Goal: Information Seeking & Learning: Learn about a topic

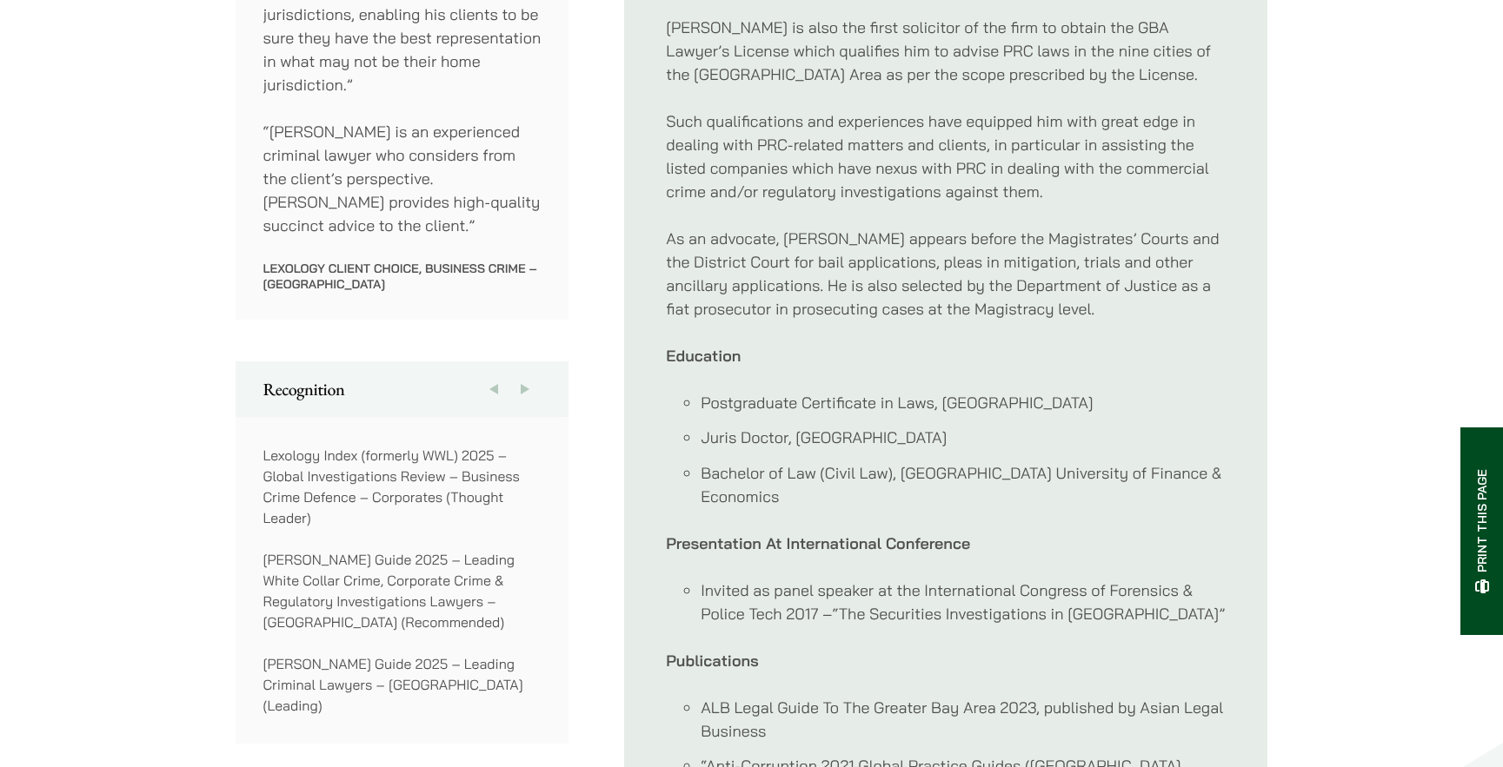
scroll to position [1130, 0]
drag, startPoint x: 1030, startPoint y: 452, endPoint x: 1055, endPoint y: 453, distance: 25.2
click at [1055, 461] on li "Bachelor of Law (Civil Law), [GEOGRAPHIC_DATA] University of Finance & Economics" at bounding box center [962, 484] width 525 height 47
click at [1065, 464] on li "Bachelor of Law (Civil Law), [GEOGRAPHIC_DATA] University of Finance & Economics" at bounding box center [962, 484] width 525 height 47
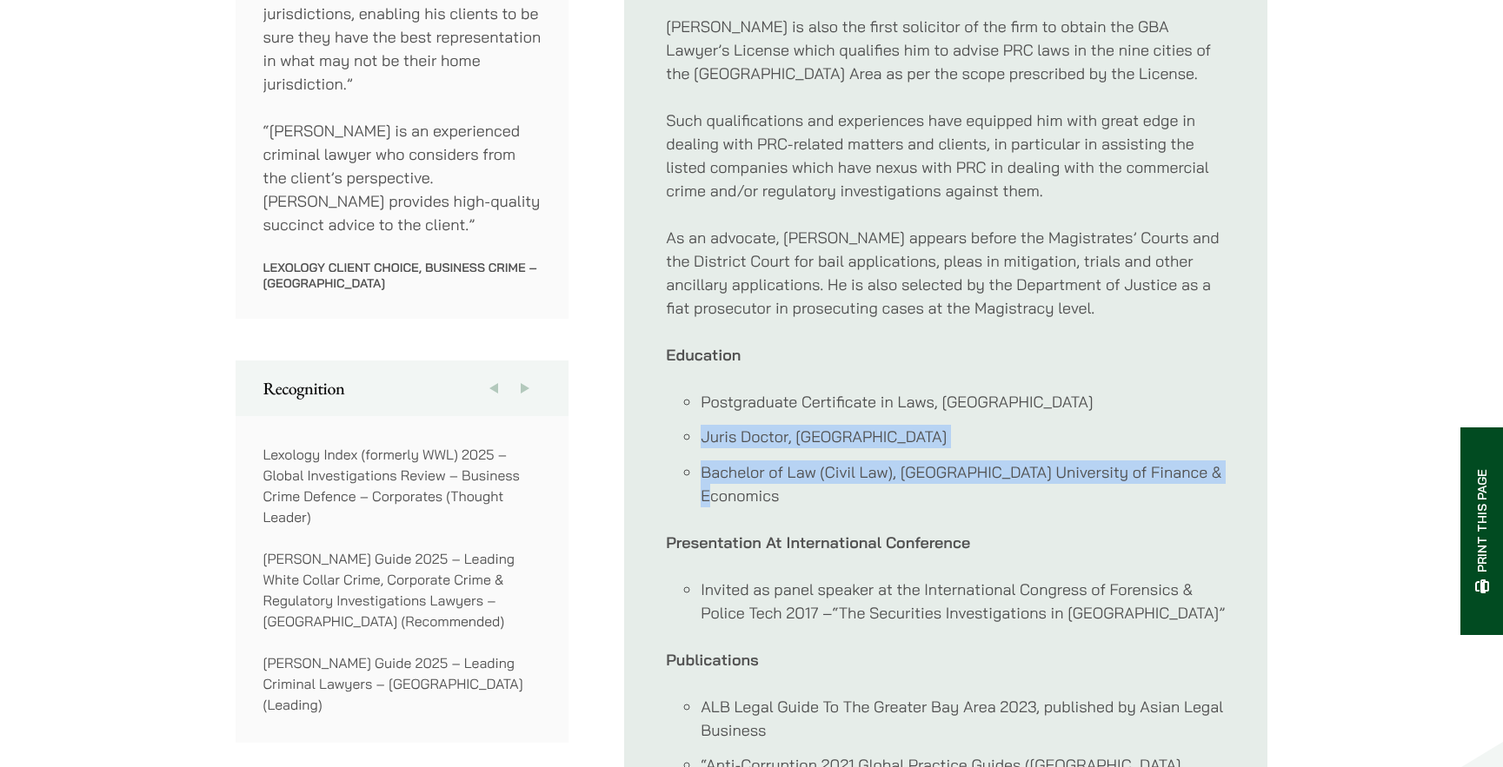
drag, startPoint x: 1056, startPoint y: 480, endPoint x: 688, endPoint y: 394, distance: 377.5
click at [688, 394] on ul "Postgraduate Certificate in Laws, [GEOGRAPHIC_DATA] Juris Doctor, [GEOGRAPHIC_D…" at bounding box center [946, 448] width 560 height 117
click at [780, 461] on li "Bachelor of Law (Civil Law), [GEOGRAPHIC_DATA] University of Finance & Economics" at bounding box center [962, 484] width 525 height 47
click at [822, 464] on li "Bachelor of Law (Civil Law), [GEOGRAPHIC_DATA] University of Finance & Economics" at bounding box center [962, 484] width 525 height 47
click at [824, 461] on li "Bachelor of Law (Civil Law), [GEOGRAPHIC_DATA] University of Finance & Economics" at bounding box center [962, 484] width 525 height 47
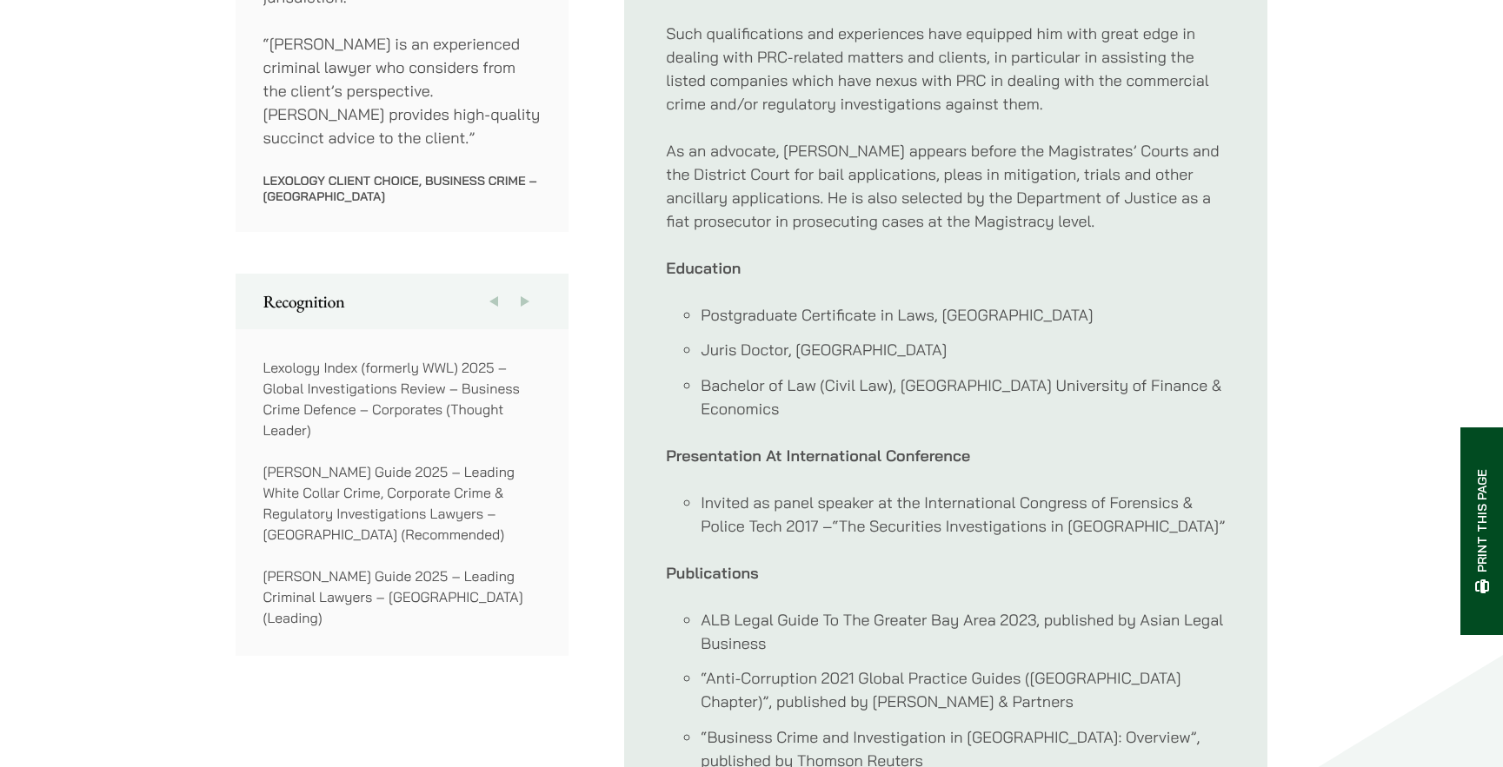
scroll to position [1304, 0]
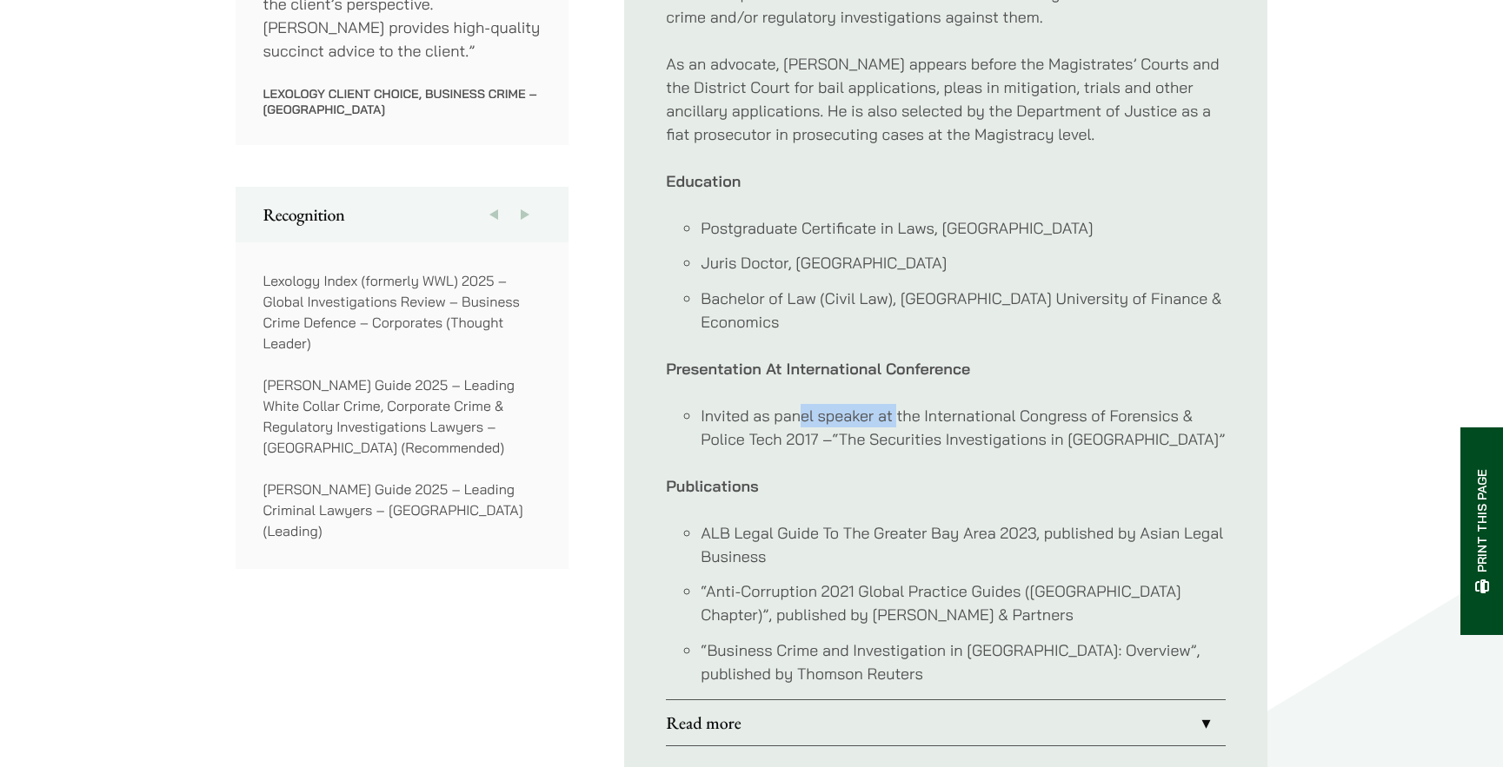
drag, startPoint x: 803, startPoint y: 395, endPoint x: 992, endPoint y: 413, distance: 189.4
click at [974, 407] on li "Invited as panel speaker at the International Congress of Forensics & Police Te…" at bounding box center [962, 427] width 525 height 47
drag, startPoint x: 992, startPoint y: 413, endPoint x: 1004, endPoint y: 437, distance: 27.2
click at [994, 415] on li "Invited as panel speaker at the International Congress of Forensics & Police Te…" at bounding box center [962, 427] width 525 height 47
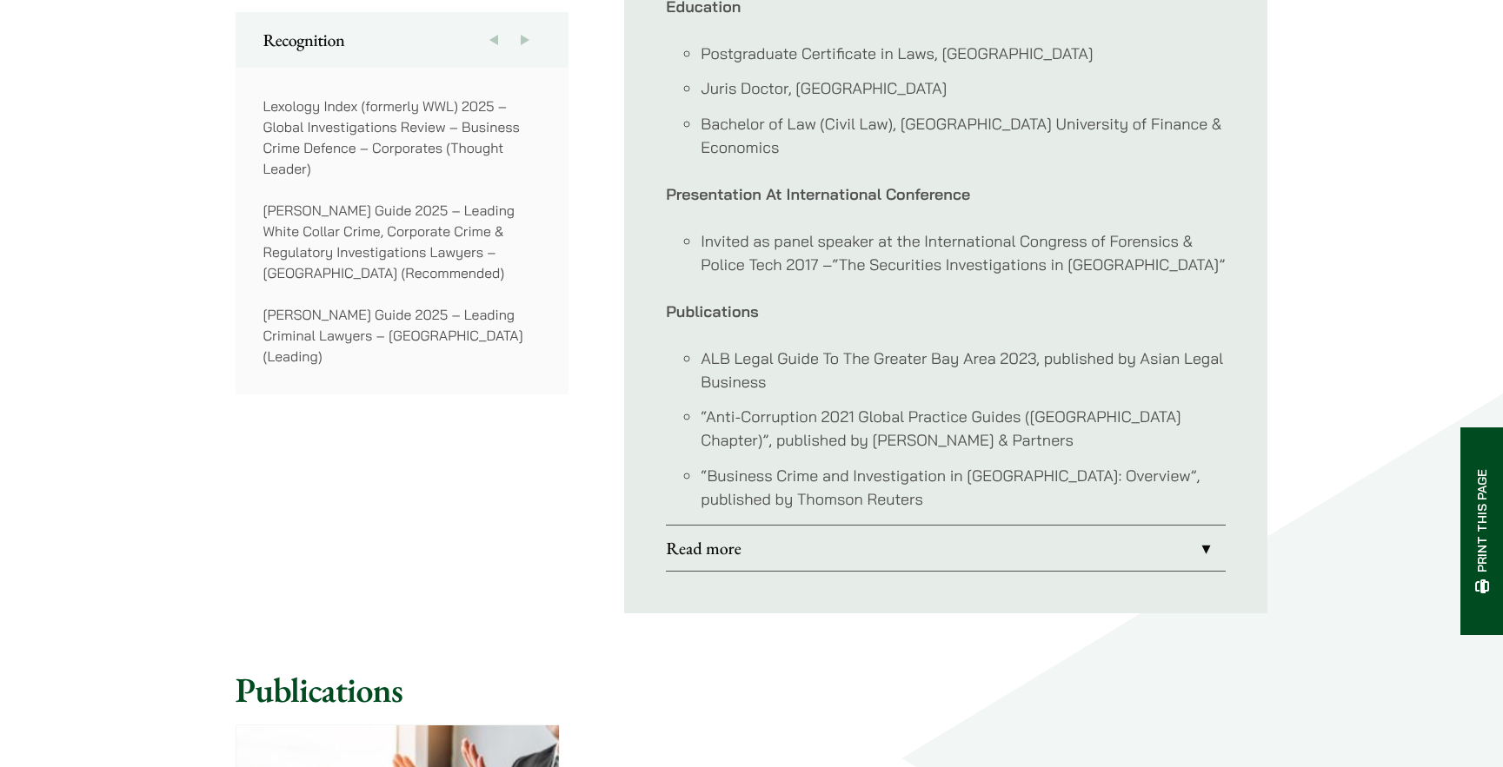
scroll to position [1738, 0]
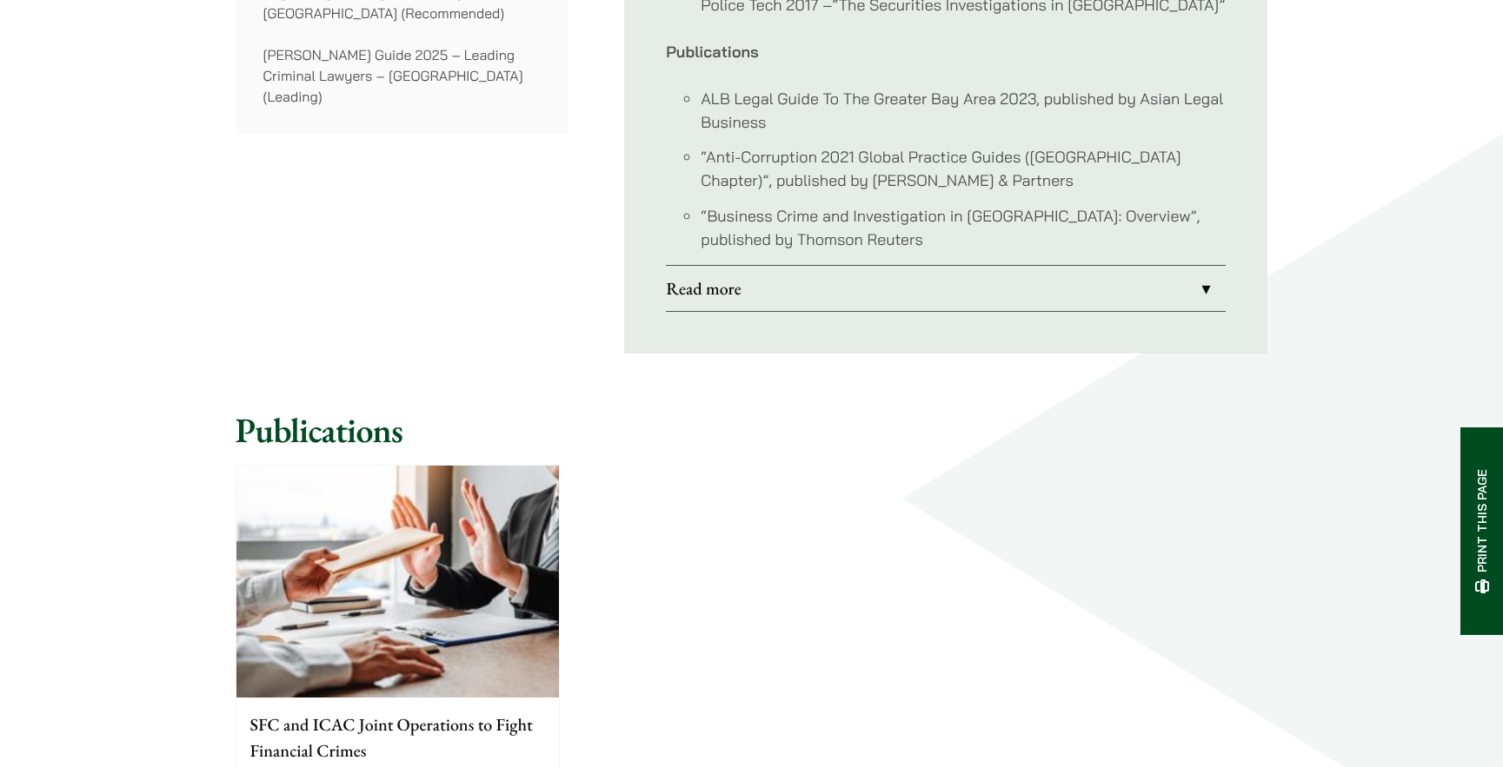
click at [825, 266] on link "Read more" at bounding box center [946, 288] width 560 height 45
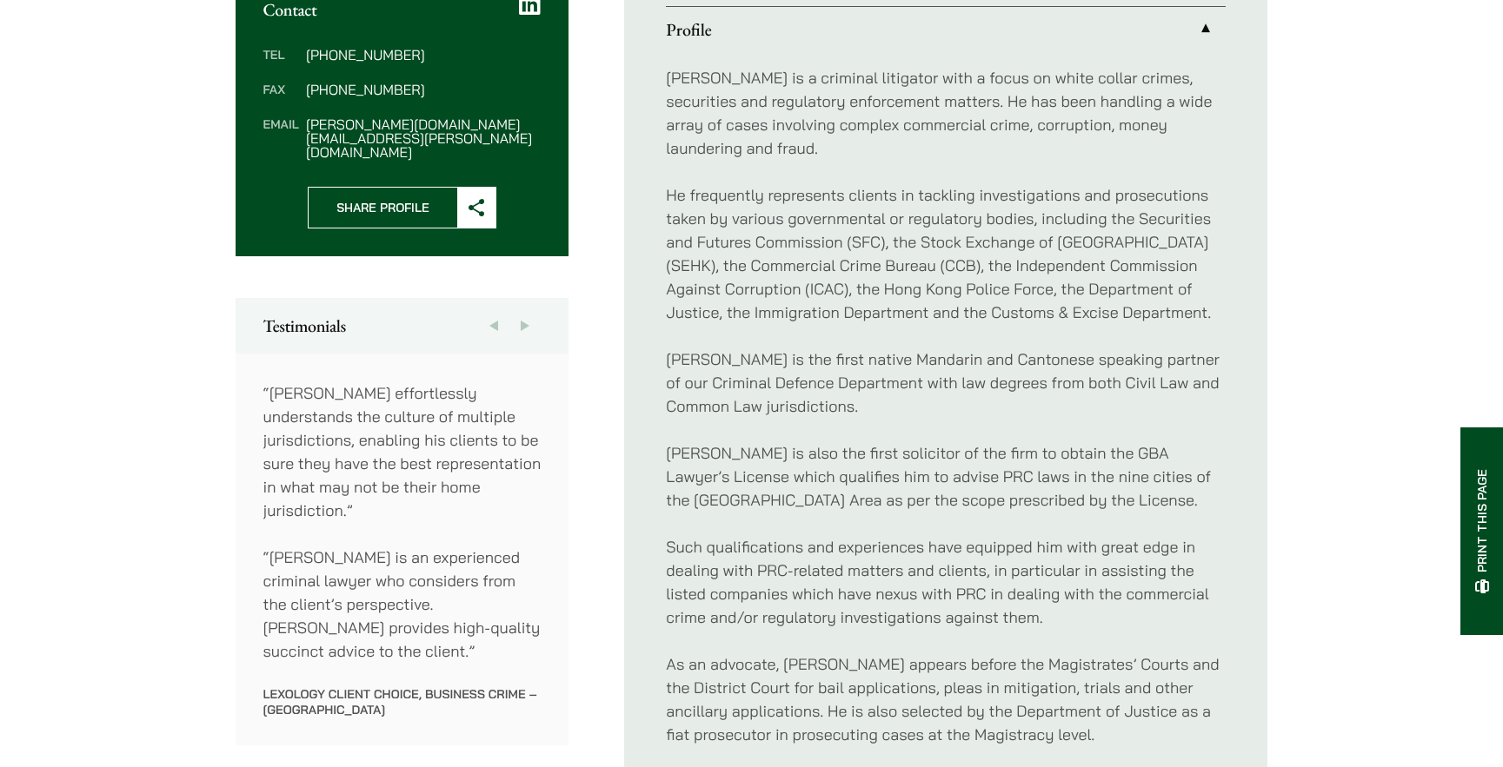
scroll to position [869, 0]
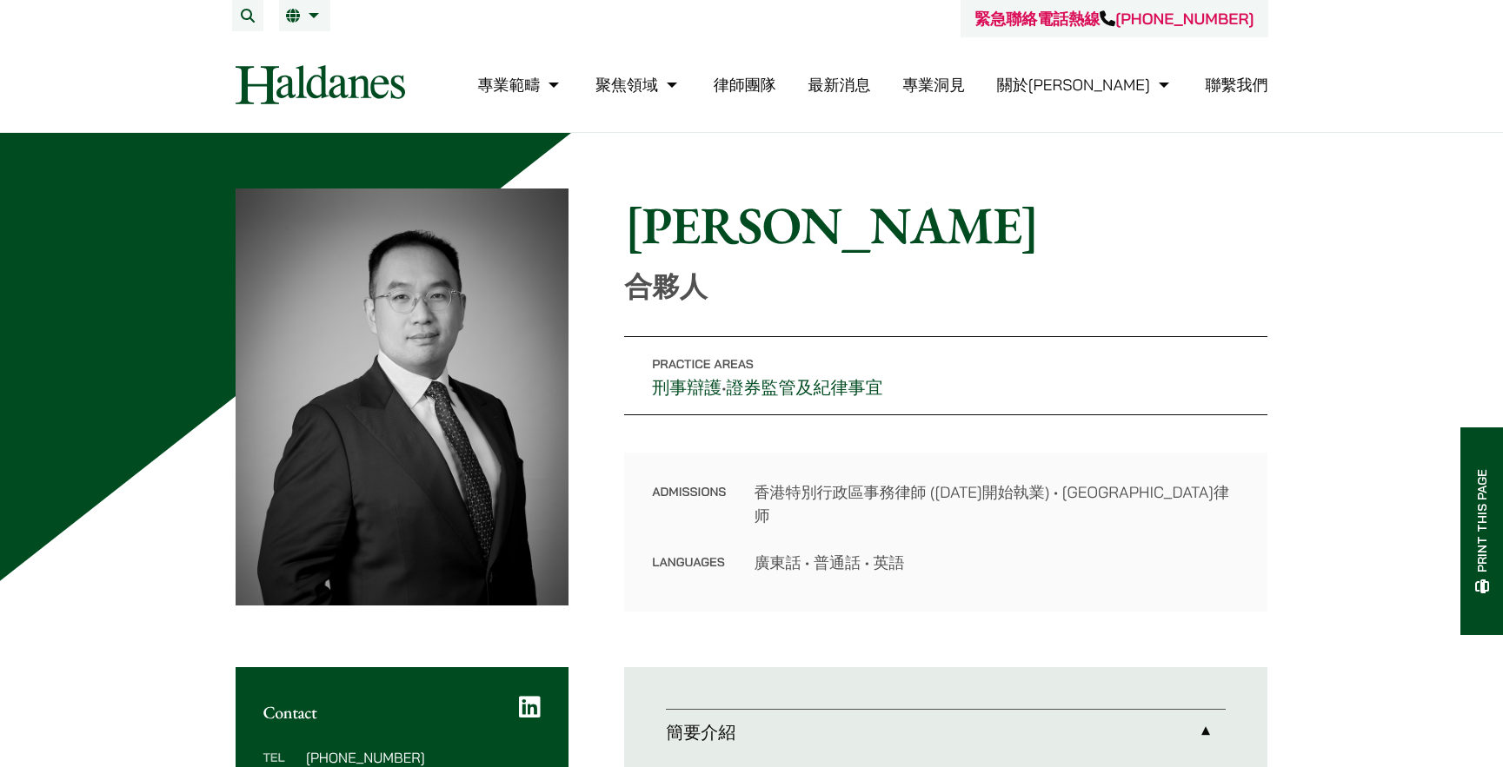
click at [1251, 241] on h1 "[PERSON_NAME]" at bounding box center [945, 225] width 643 height 63
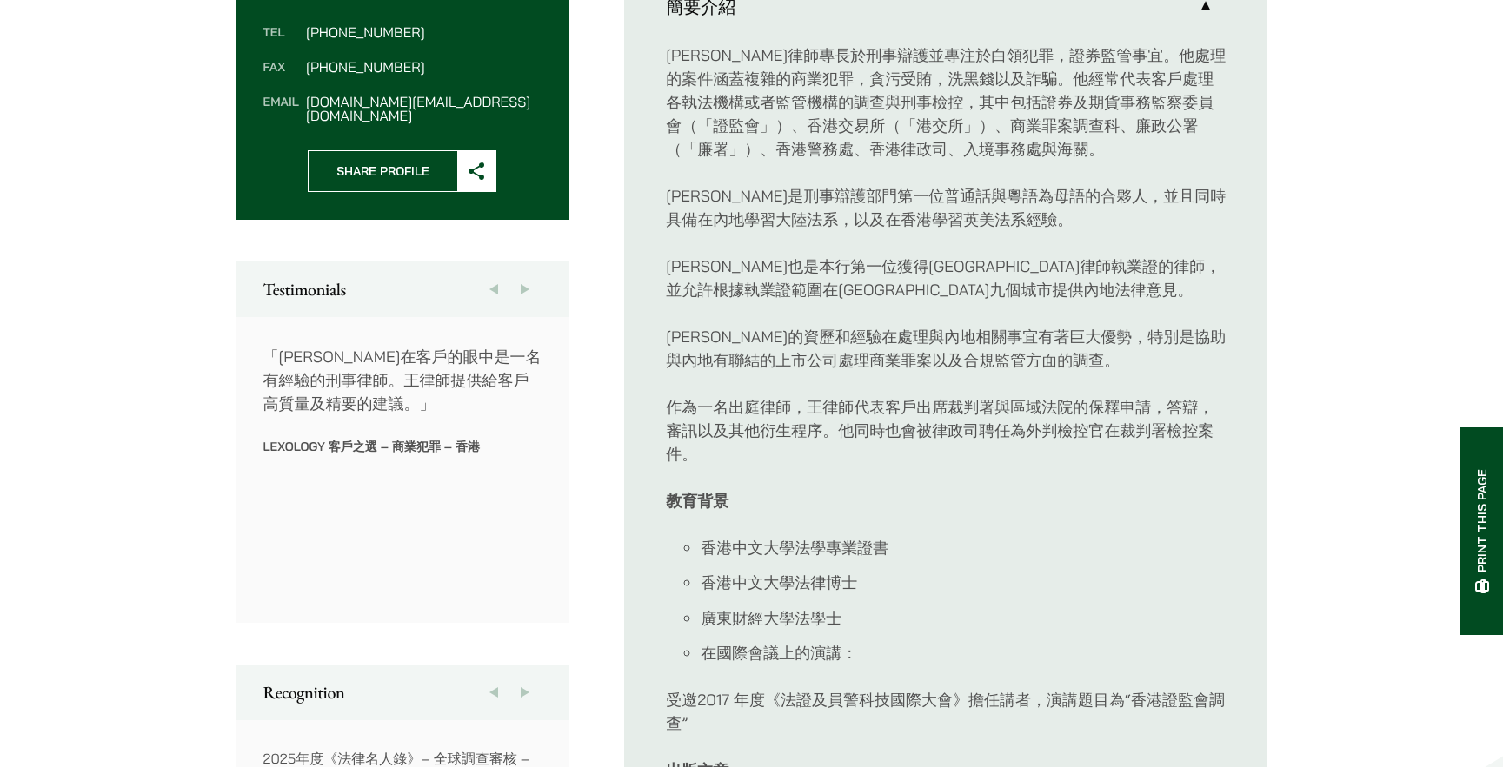
scroll to position [695, 0]
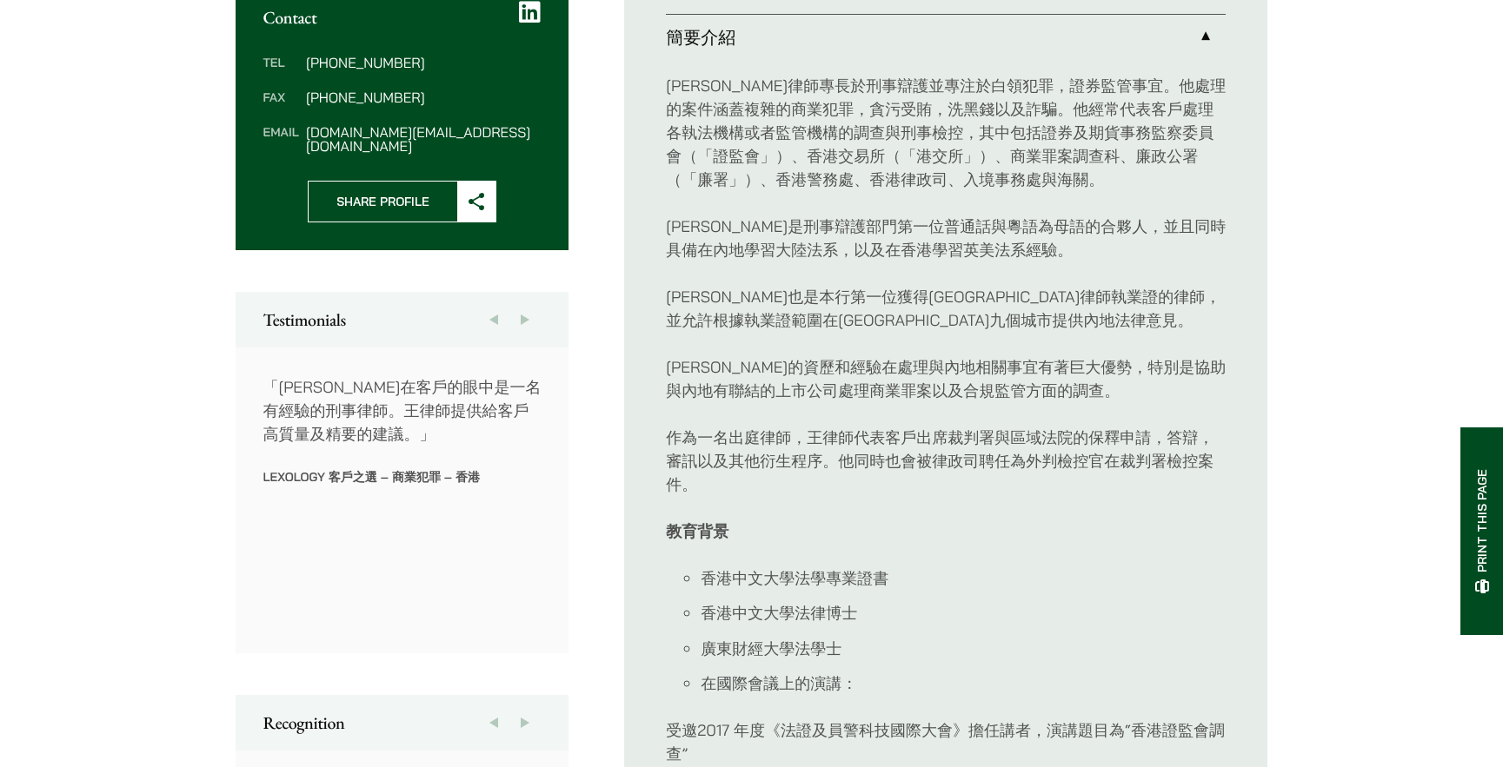
click at [1054, 538] on p "教育背景" at bounding box center [946, 531] width 560 height 23
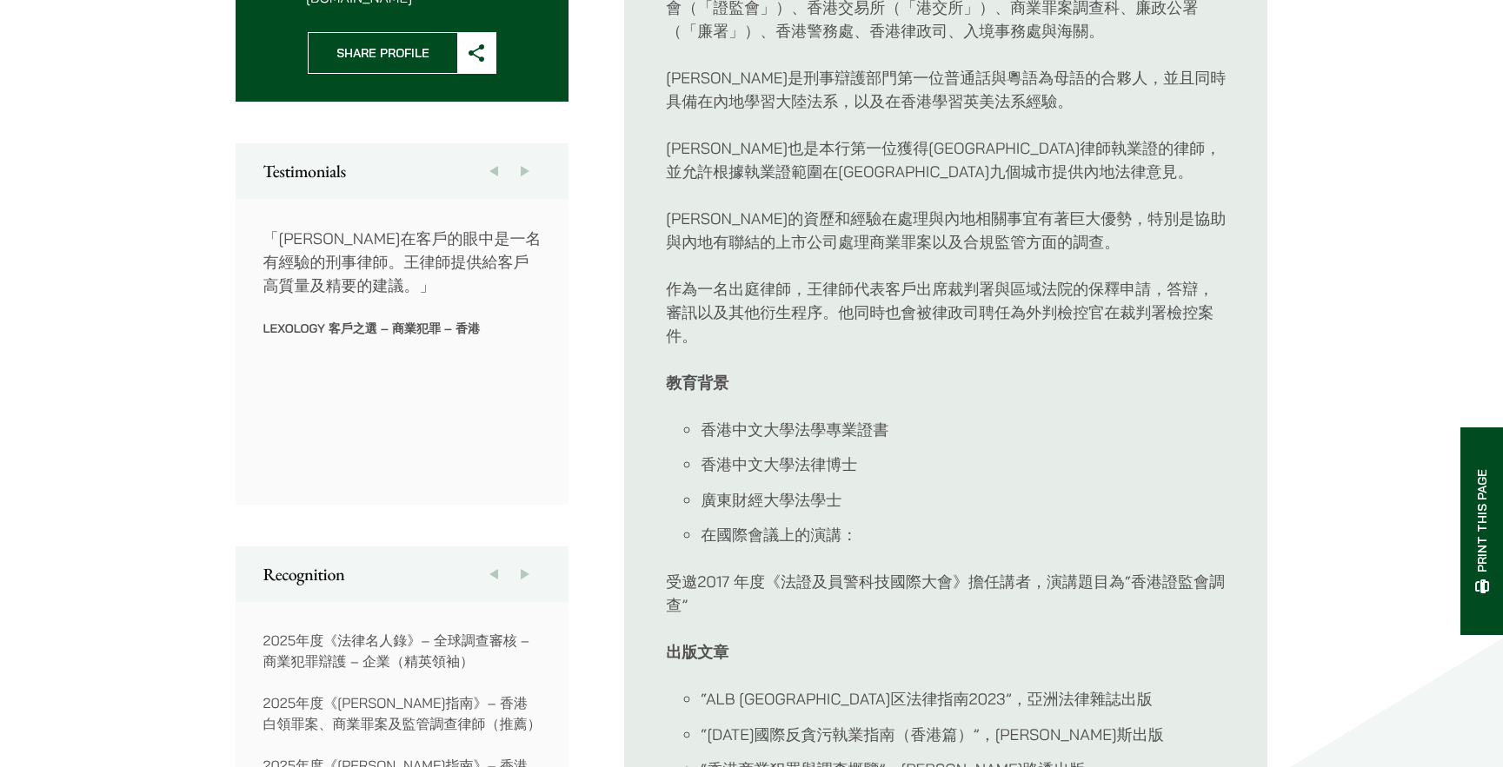
scroll to position [1217, 0]
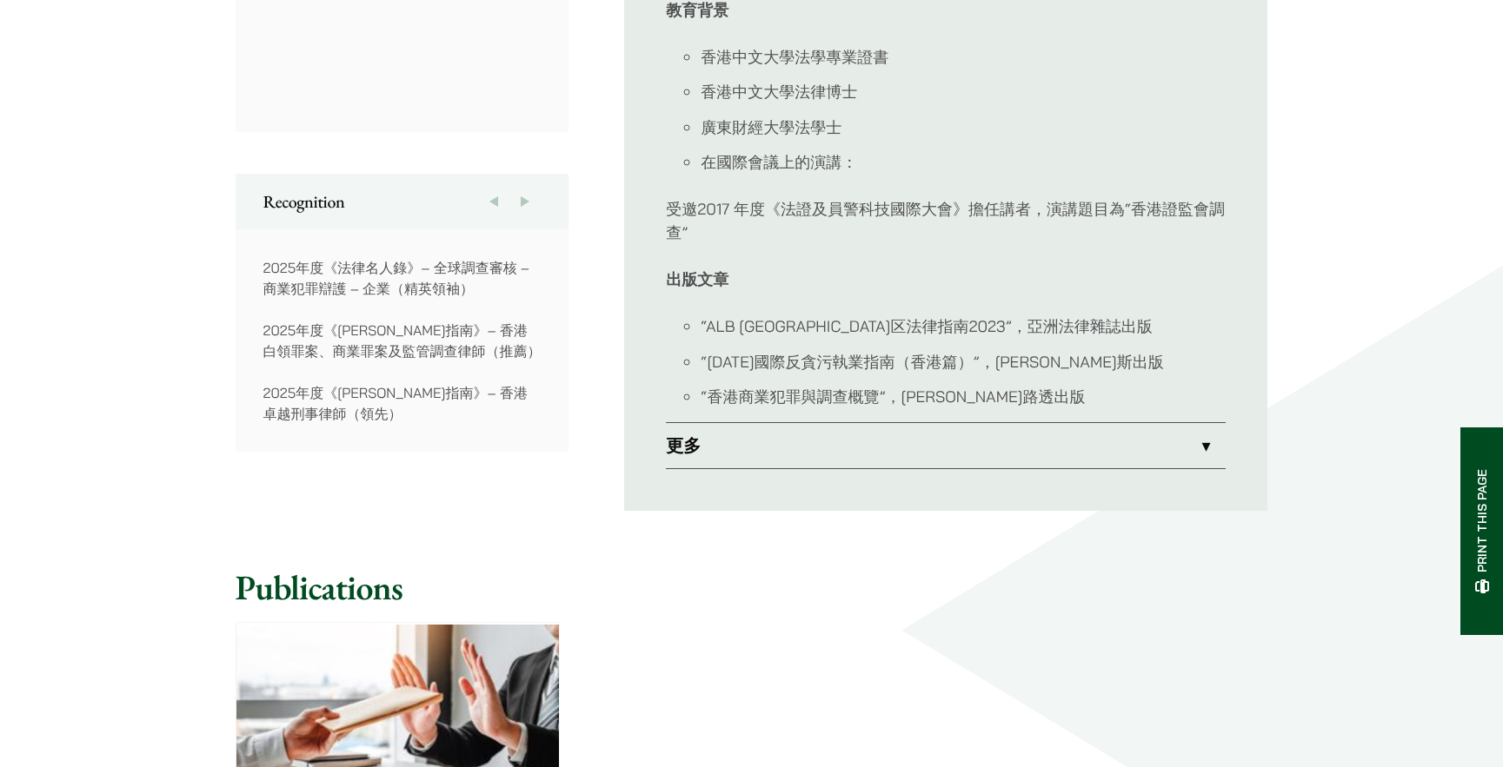
click at [926, 424] on link "更多" at bounding box center [946, 445] width 560 height 45
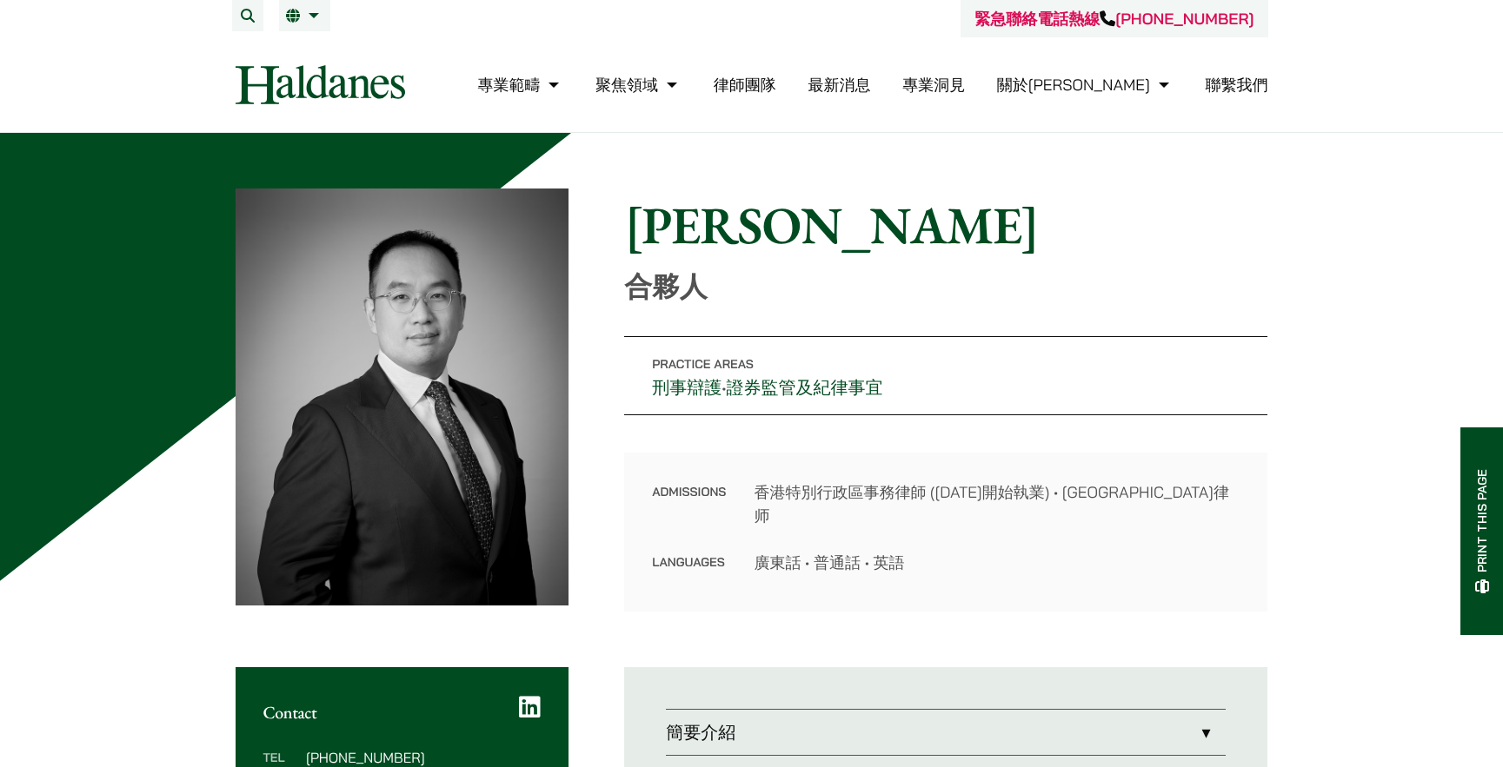
click at [1078, 229] on h1 "王宇" at bounding box center [945, 225] width 643 height 63
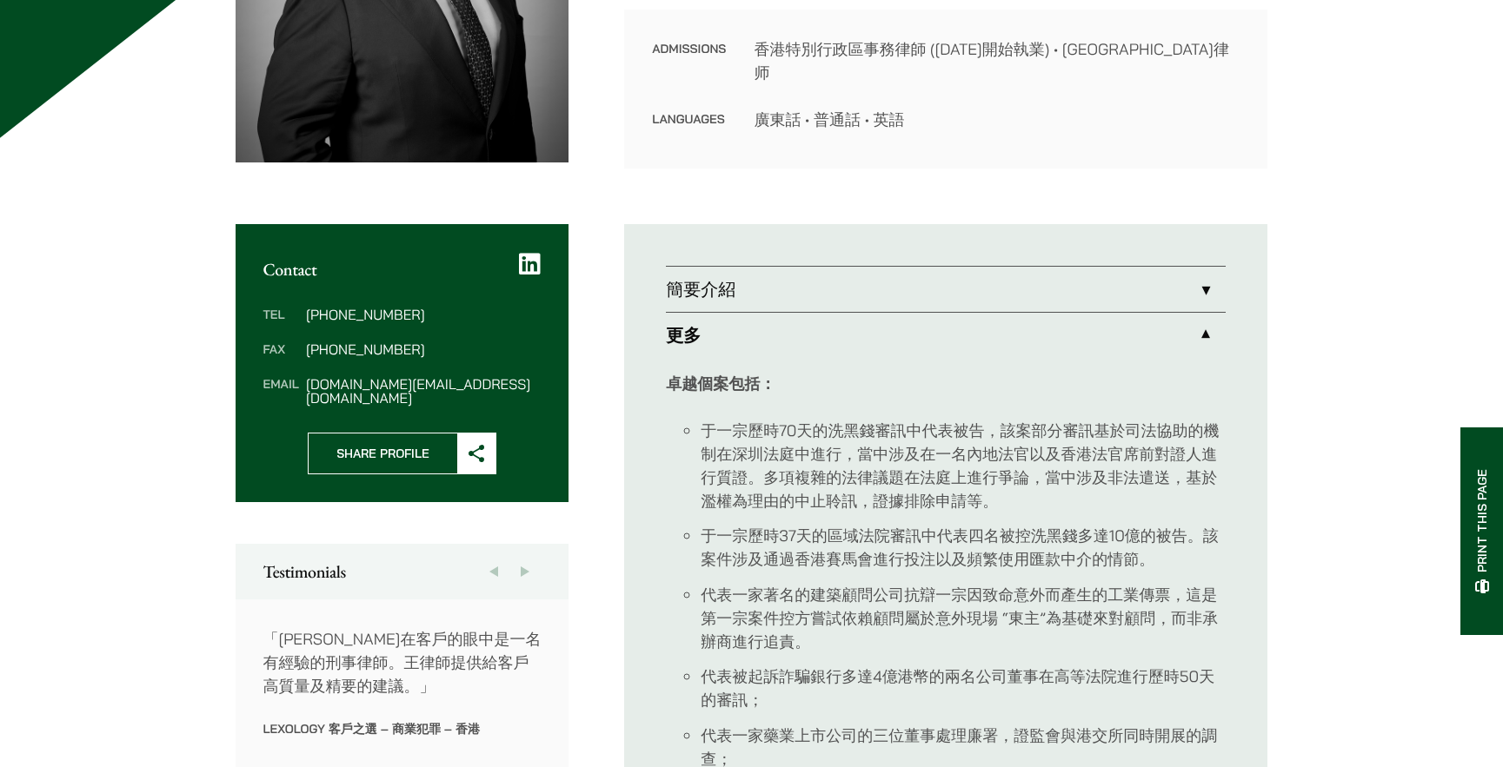
scroll to position [608, 0]
